Goal: Navigation & Orientation: Find specific page/section

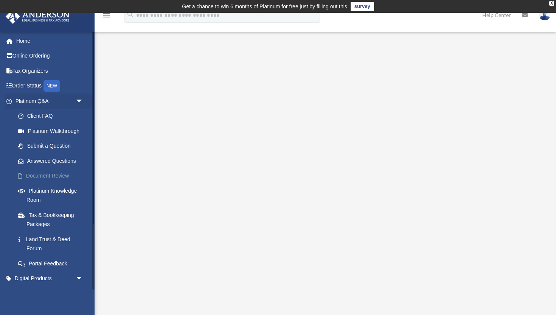
click at [57, 177] on link "Document Review" at bounding box center [53, 175] width 84 height 15
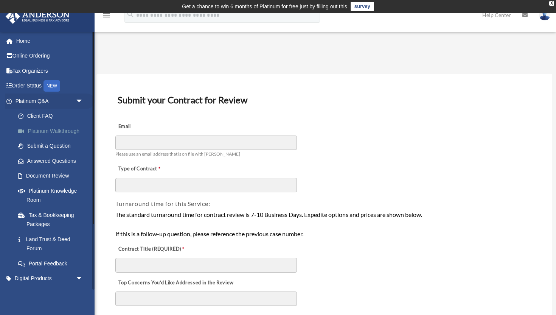
click at [47, 130] on link "Platinum Walkthrough" at bounding box center [53, 130] width 84 height 15
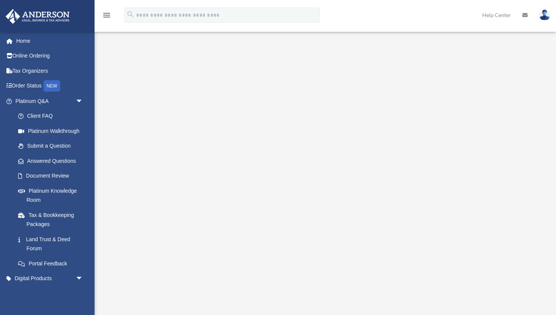
click at [51, 132] on link "Platinum Walkthrough" at bounding box center [51, 130] width 80 height 15
